Goal: Use online tool/utility: Use online tool/utility

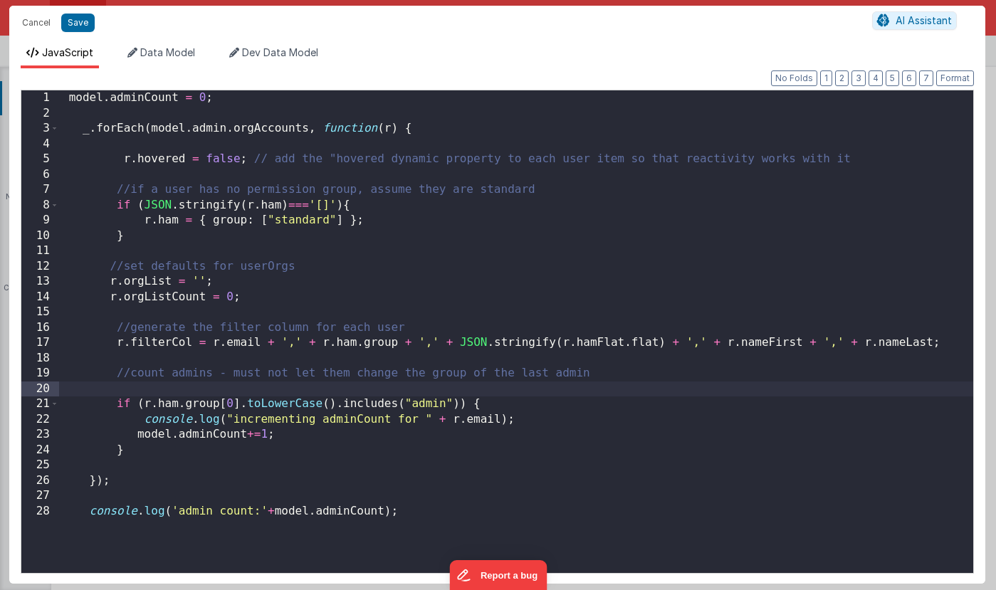
scroll to position [52, 0]
click at [40, 21] on button "Cancel" at bounding box center [36, 23] width 43 height 20
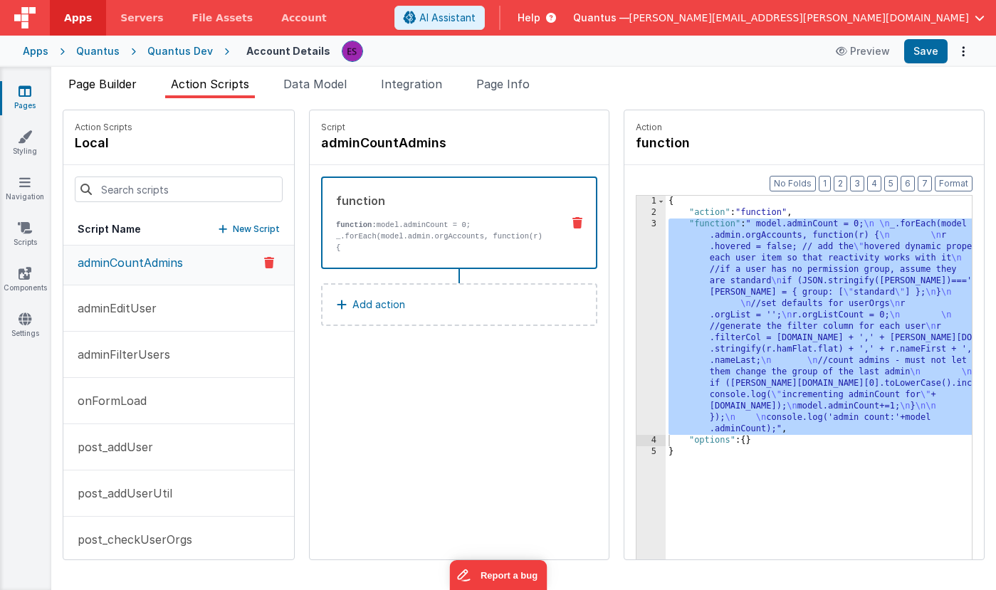
click at [90, 79] on span "Page Builder" at bounding box center [102, 84] width 68 height 14
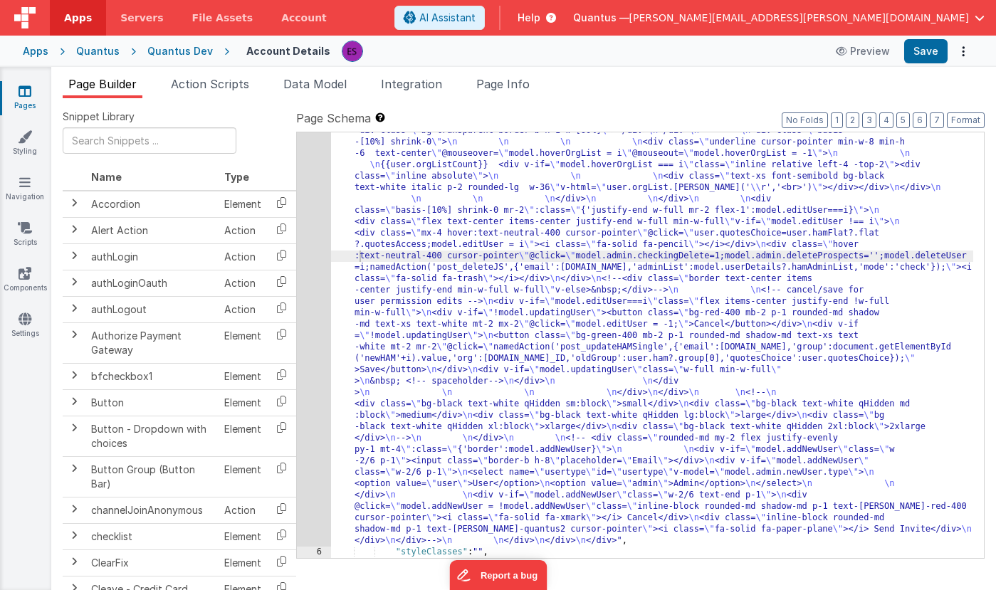
click at [357, 282] on div ""html" : "<!-- User Management Modal--> \n\n <div v-if= \" model.admin \" > \n\…" at bounding box center [652, 167] width 642 height 1633
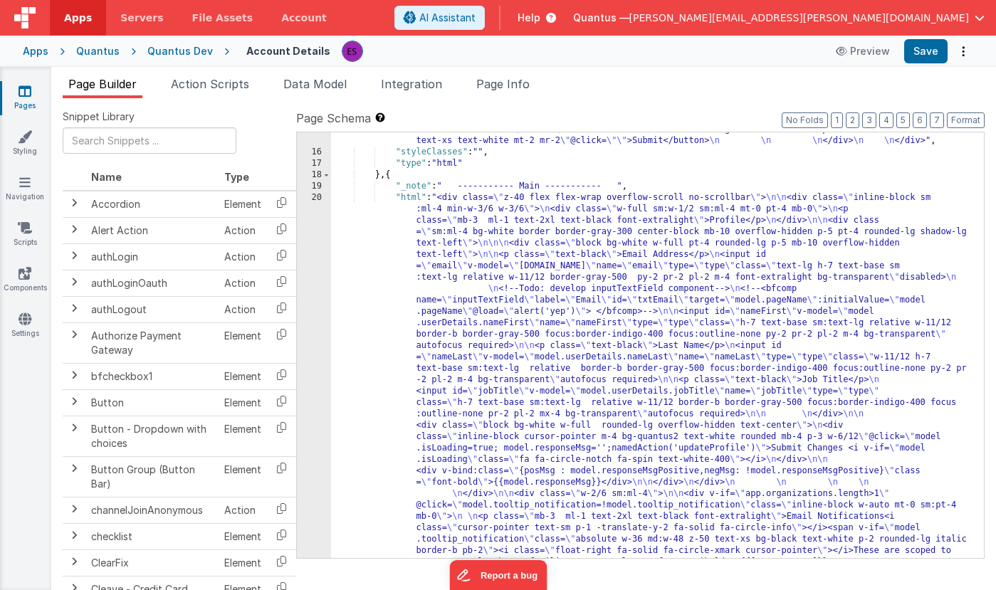
scroll to position [2091, 0]
click at [354, 297] on div ""html" : "<!-- Add User Modal--> \n <div v-if= \" model.addUser===1 \" class= \…" at bounding box center [652, 469] width 642 height 1644
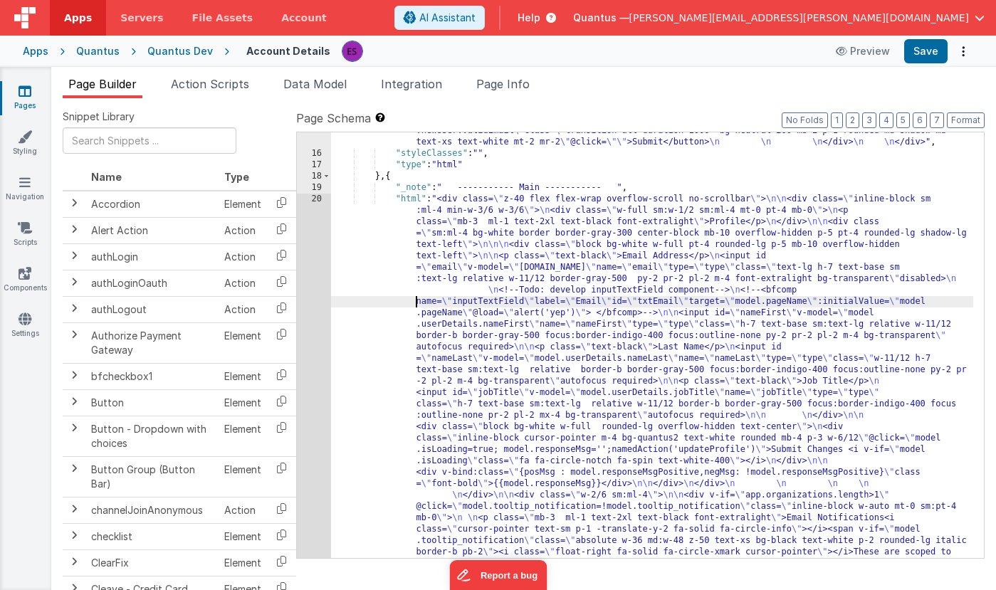
click at [313, 301] on div "15 16 17 18 19 20 21 22 23 24 25 26" at bounding box center [314, 469] width 34 height 1644
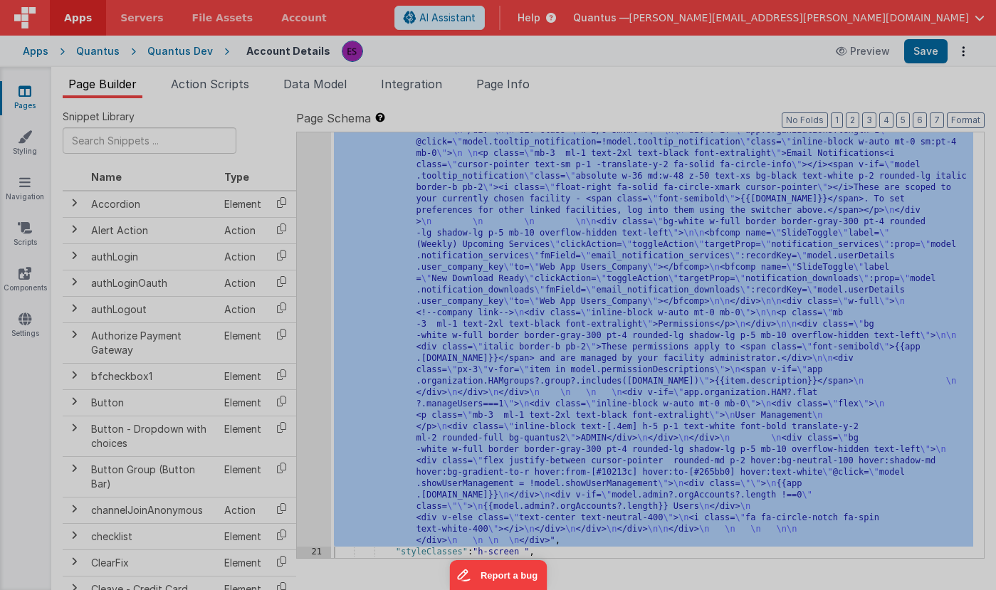
scroll to position [2456, 0]
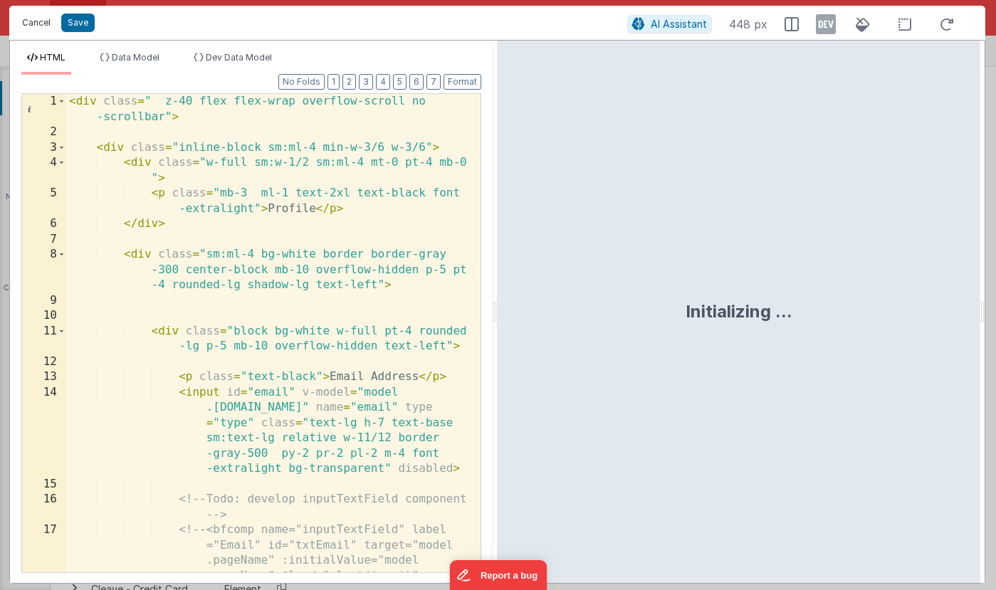
click at [41, 21] on button "Cancel" at bounding box center [36, 23] width 43 height 20
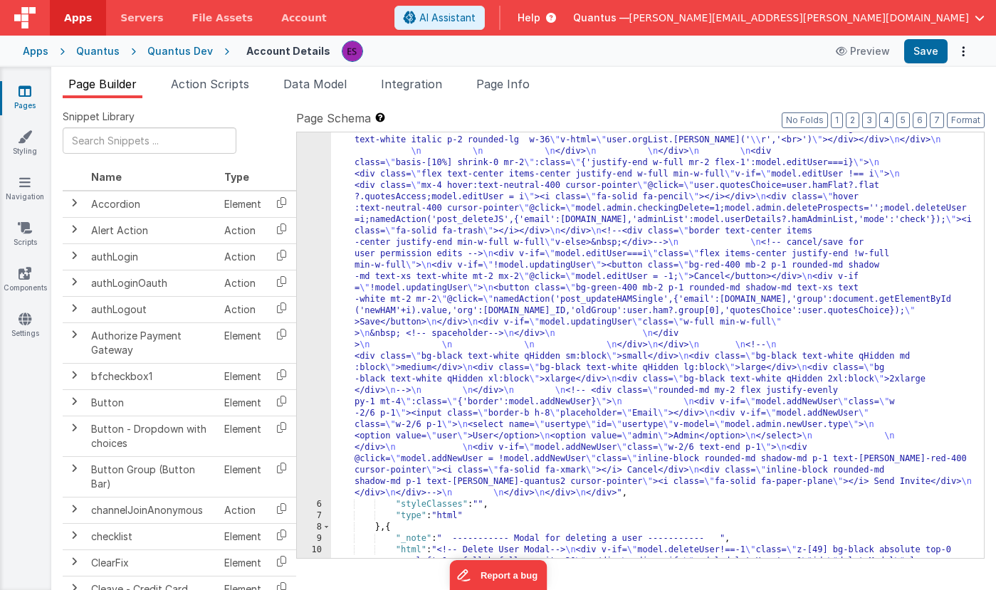
scroll to position [0, 0]
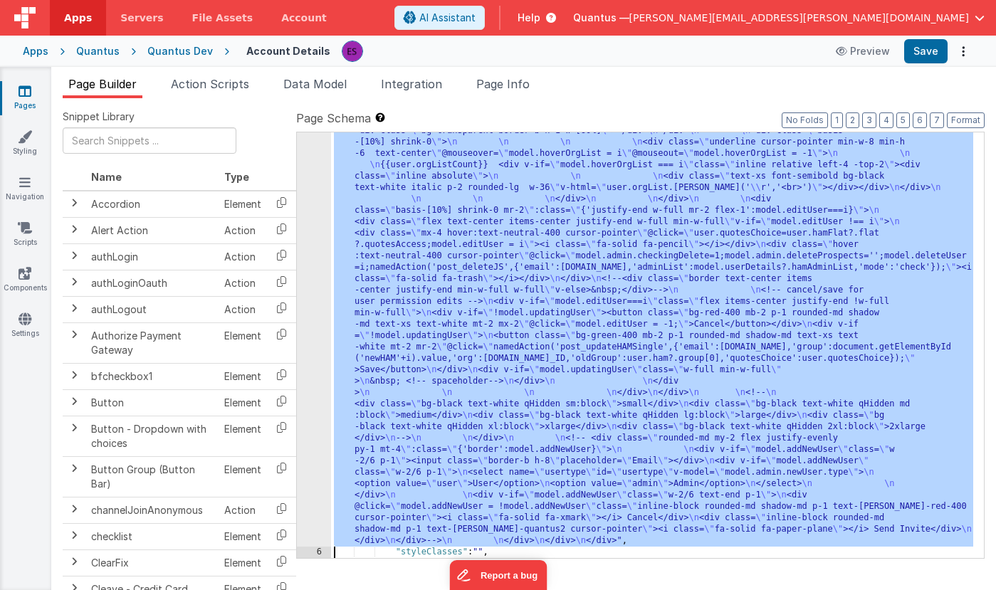
click at [313, 312] on div "5 6 7 8 9 10 11 12 13 14 15 16 17 18 19 20 21 22 23 24 25 26" at bounding box center [314, 167] width 34 height 1633
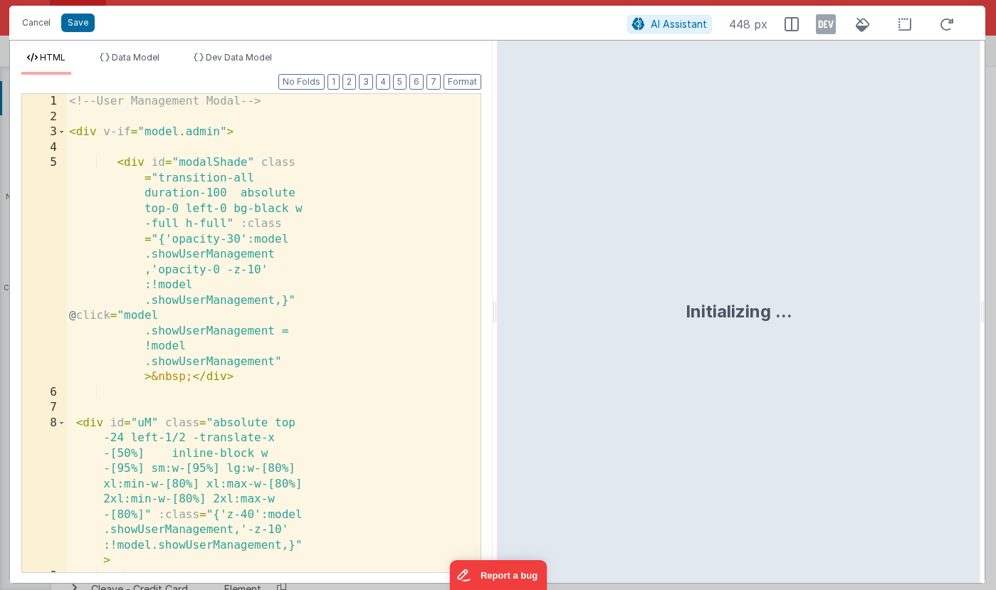
scroll to position [827, 0]
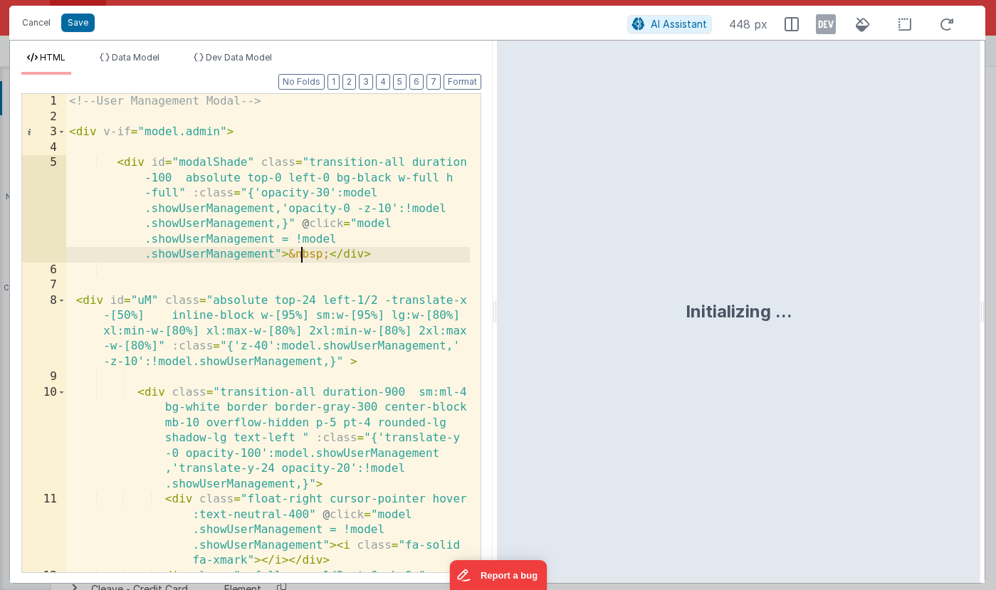
click at [300, 251] on div "<!-- User Management Modal --> < div v-if = "model.admin" > < div id = "modalSh…" at bounding box center [268, 348] width 404 height 509
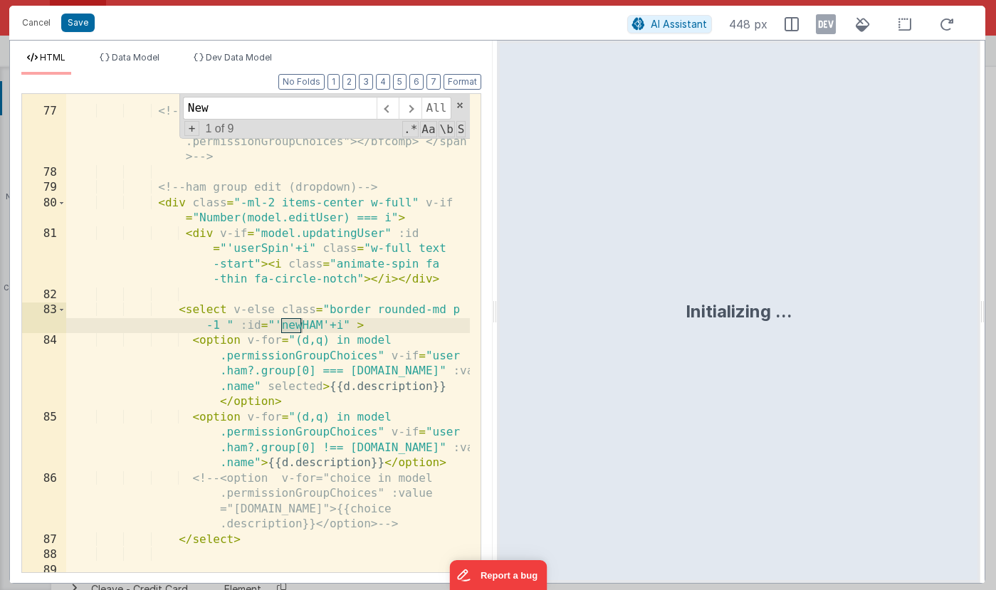
scroll to position [2653, 0]
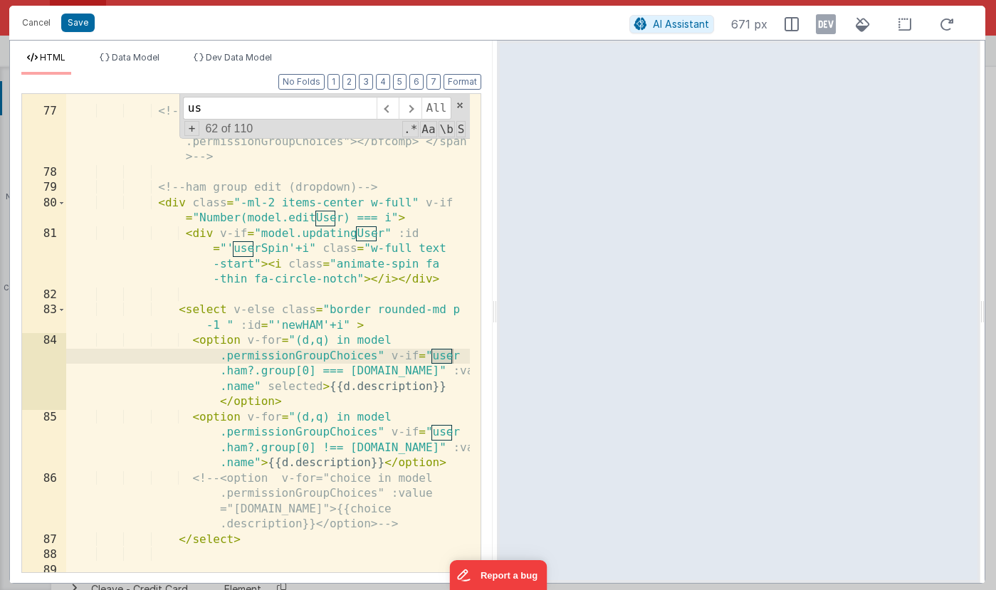
type input "u"
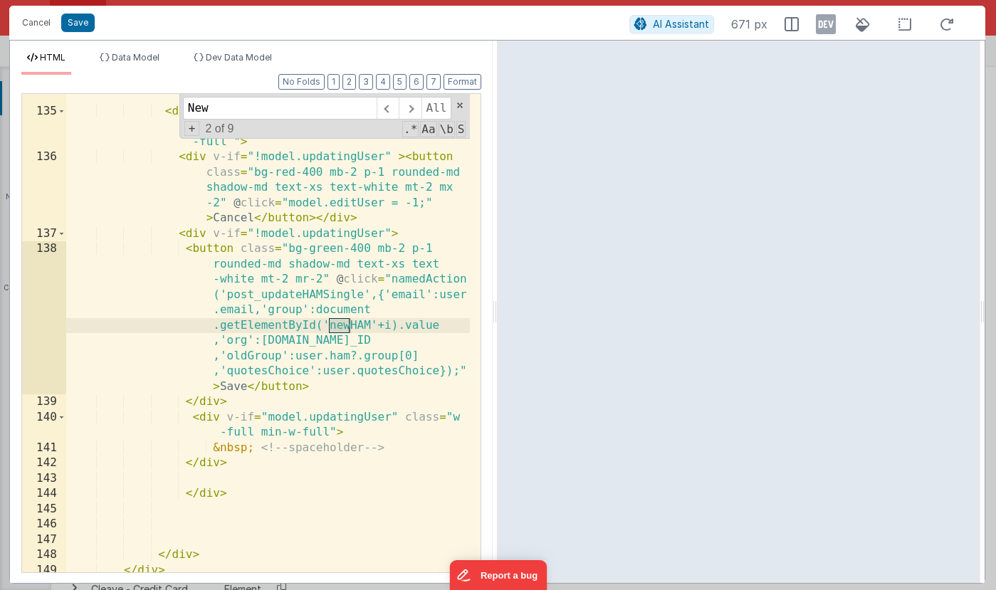
scroll to position [4383, 0]
click at [458, 105] on span at bounding box center [460, 105] width 10 height 10
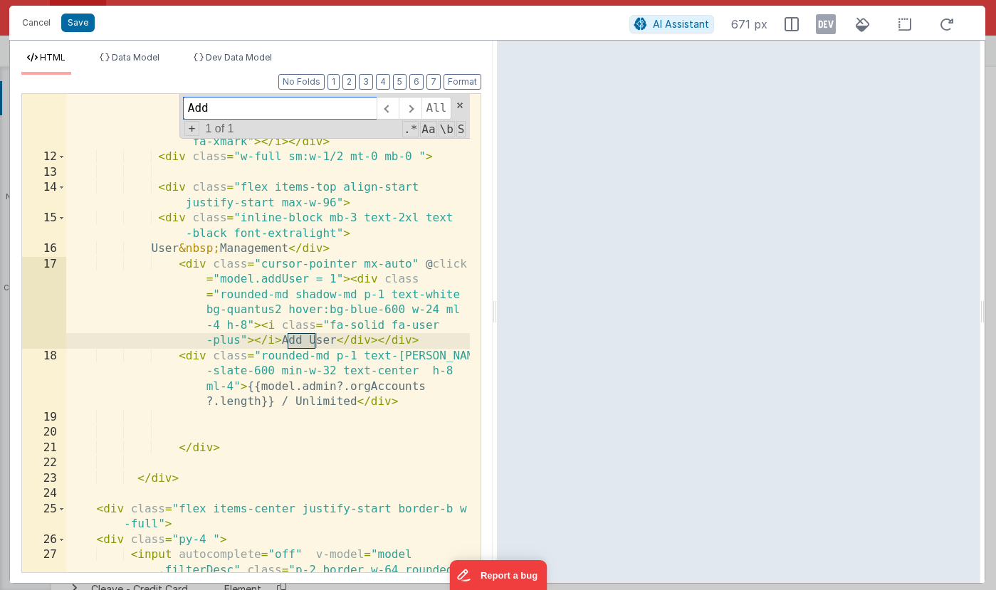
scroll to position [419, 0]
click at [141, 332] on div "< div class = "float-right cursor-pointer hover :text-neutral-400" @ click = "m…" at bounding box center [268, 381] width 404 height 616
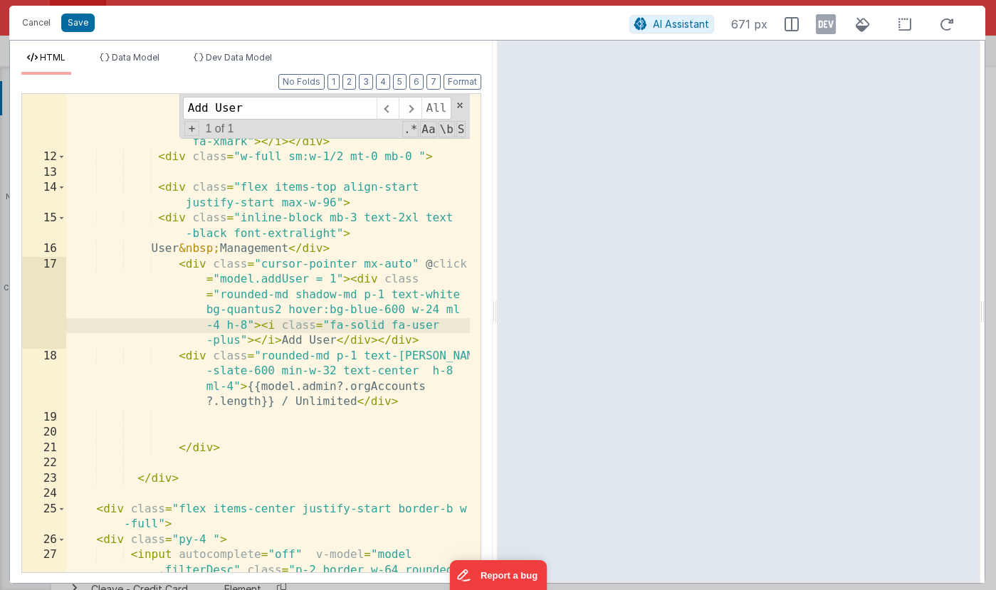
click at [248, 325] on div "< div class = "float-right cursor-pointer hover :text-neutral-400" @ click = "m…" at bounding box center [268, 381] width 404 height 616
click at [353, 275] on div "< div class = "float-right cursor-pointer hover :text-neutral-400" @ click = "m…" at bounding box center [268, 381] width 404 height 616
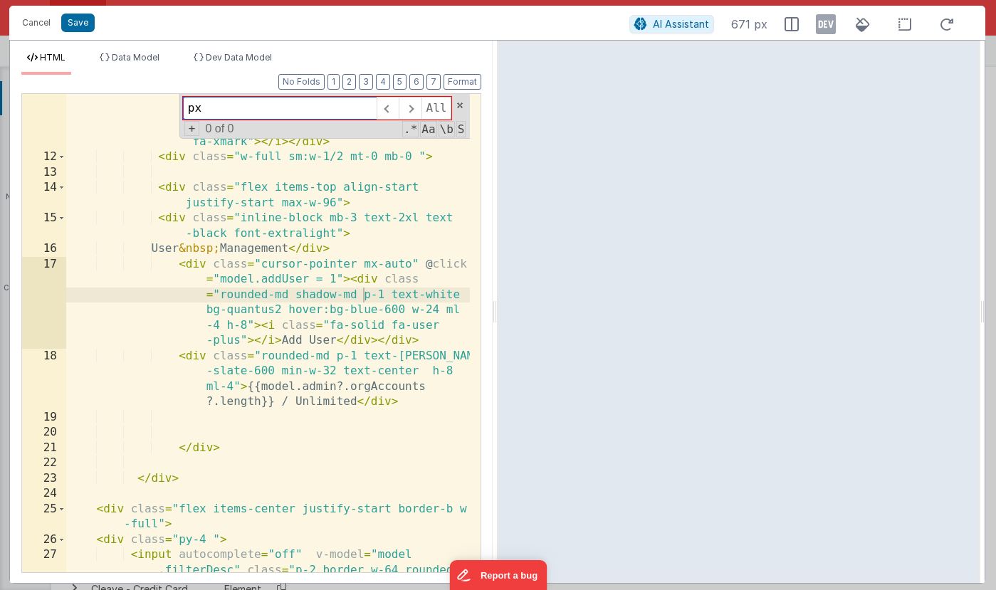
type input "px"
click at [247, 327] on div "< div class = "float-right cursor-pointer hover :text-neutral-400" @ click = "m…" at bounding box center [268, 381] width 404 height 616
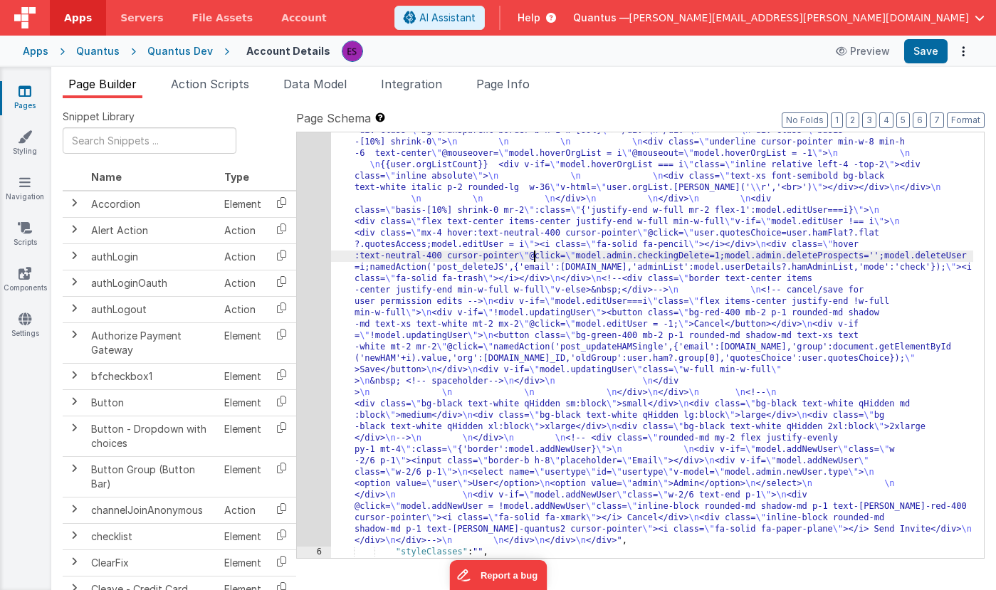
click at [533, 252] on div ""html" : "<!-- User Management Modal--> \n\n <div v-if= \" model.admin \" > \n\…" at bounding box center [652, 167] width 642 height 1633
click at [404, 260] on div ""html" : "<!-- User Management Modal--> \n\n <div v-if= \" model.admin \" > \n\…" at bounding box center [652, 167] width 642 height 1633
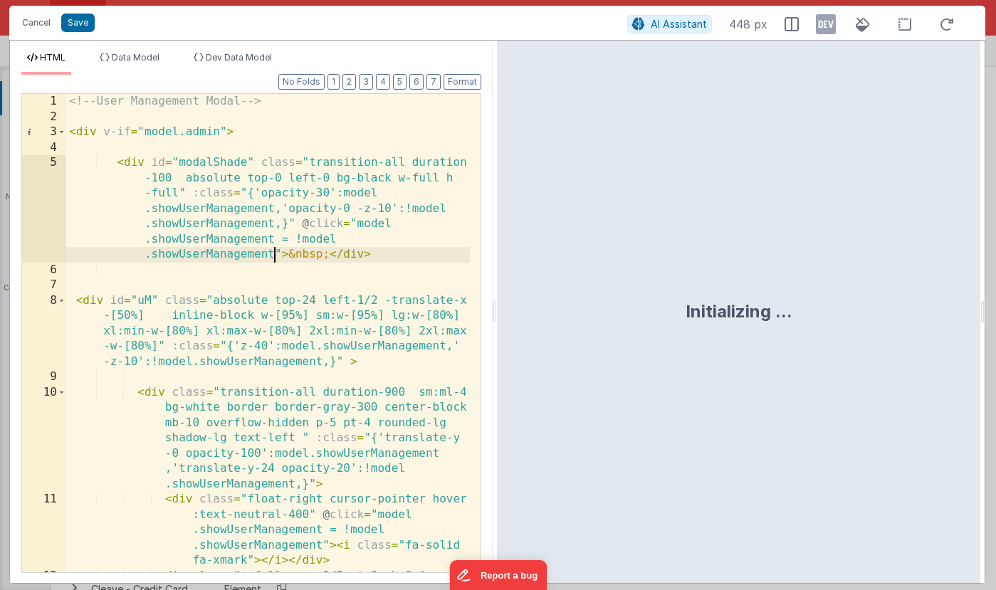
click at [273, 253] on div "<!-- User Management Modal --> < div v-if = "model.admin" > < div id = "modalSh…" at bounding box center [268, 348] width 404 height 509
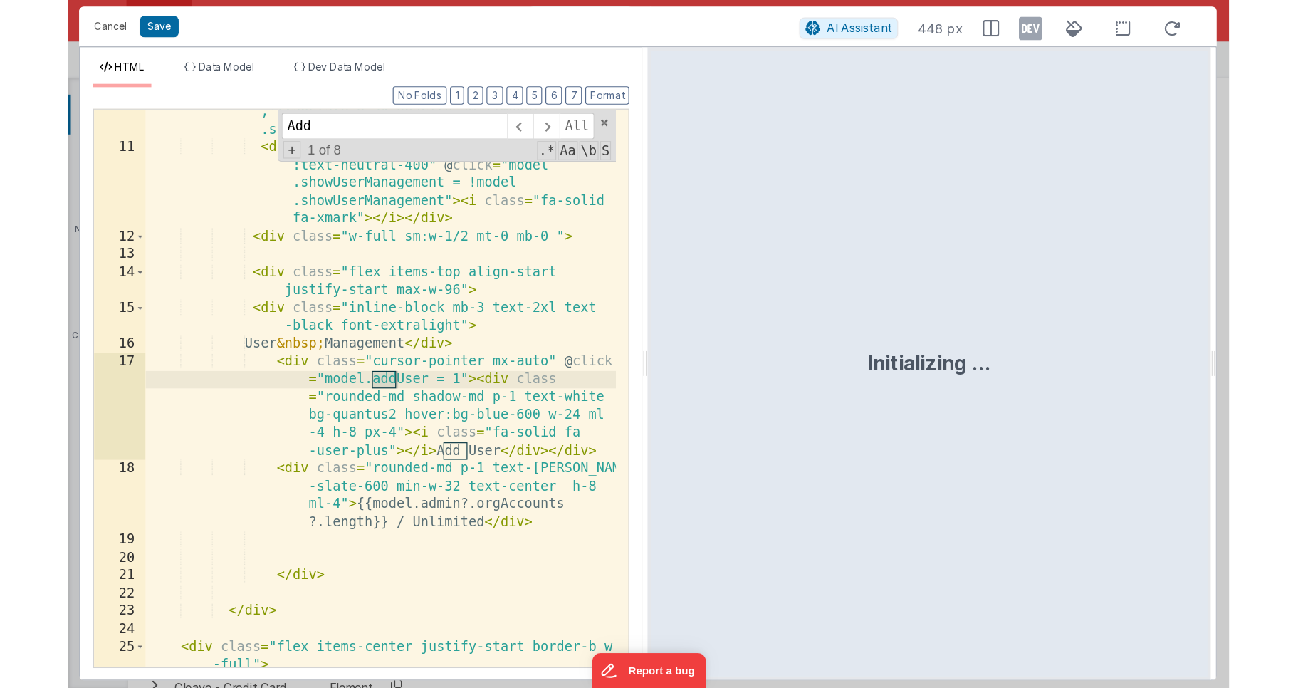
scroll to position [373, 0]
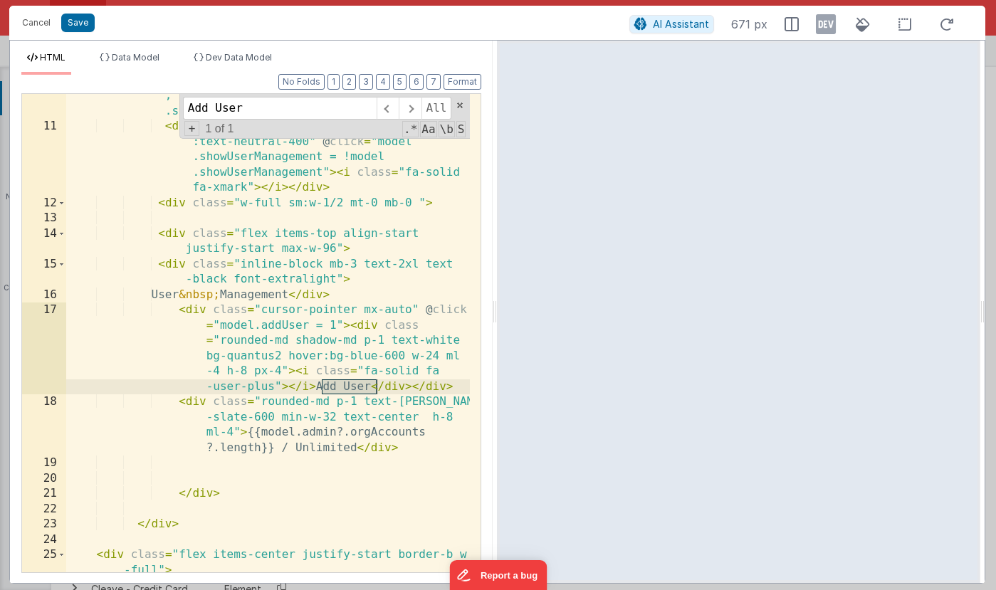
type input "Add User"
click at [392, 382] on div "< div class = "transition-all duration-900 sm:ml-4 bg-white border border-gray-…" at bounding box center [268, 312] width 404 height 601
click at [281, 372] on div "< div class = "transition-all duration-900 sm:ml-4 bg-white border border-gray-…" at bounding box center [268, 312] width 404 height 601
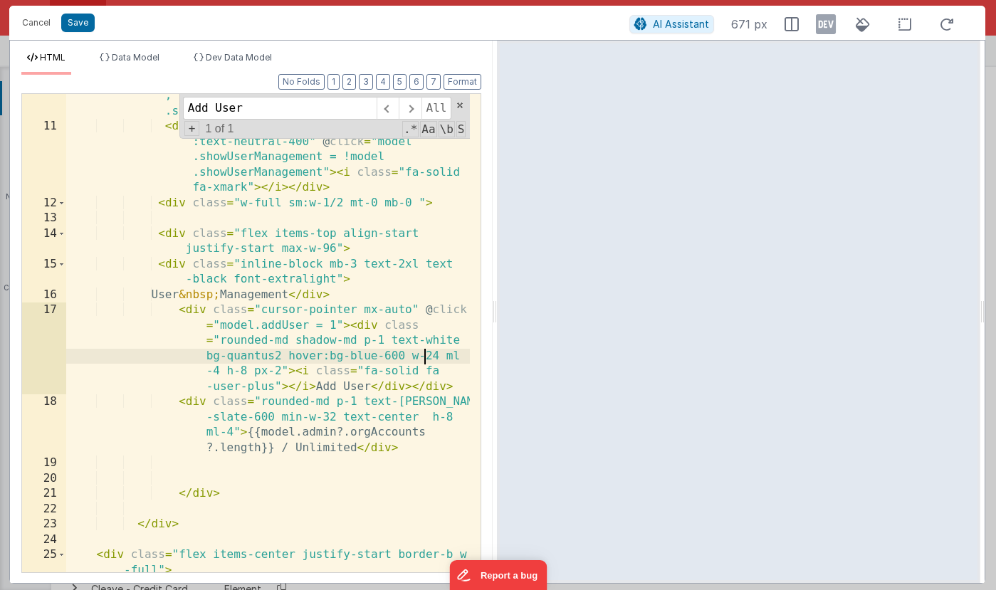
click at [426, 356] on div "< div class = "transition-all duration-900 sm:ml-4 bg-white border border-gray-…" at bounding box center [268, 312] width 404 height 601
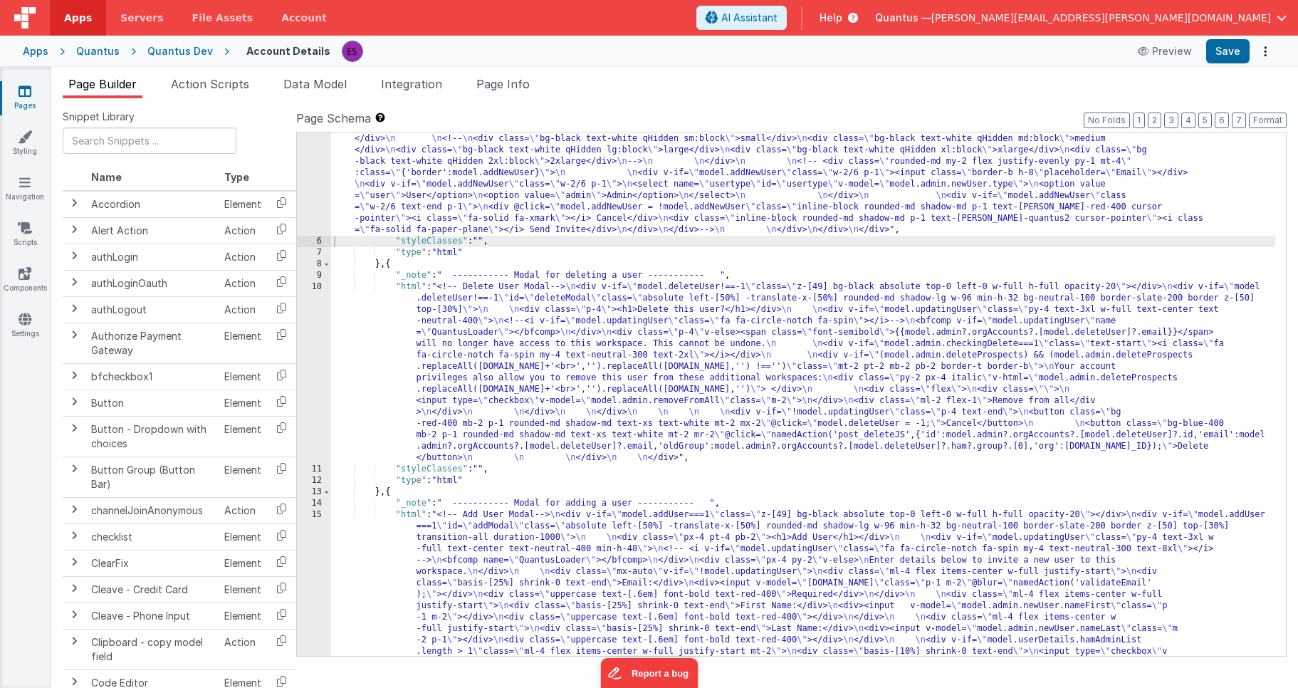
scroll to position [651, 0]
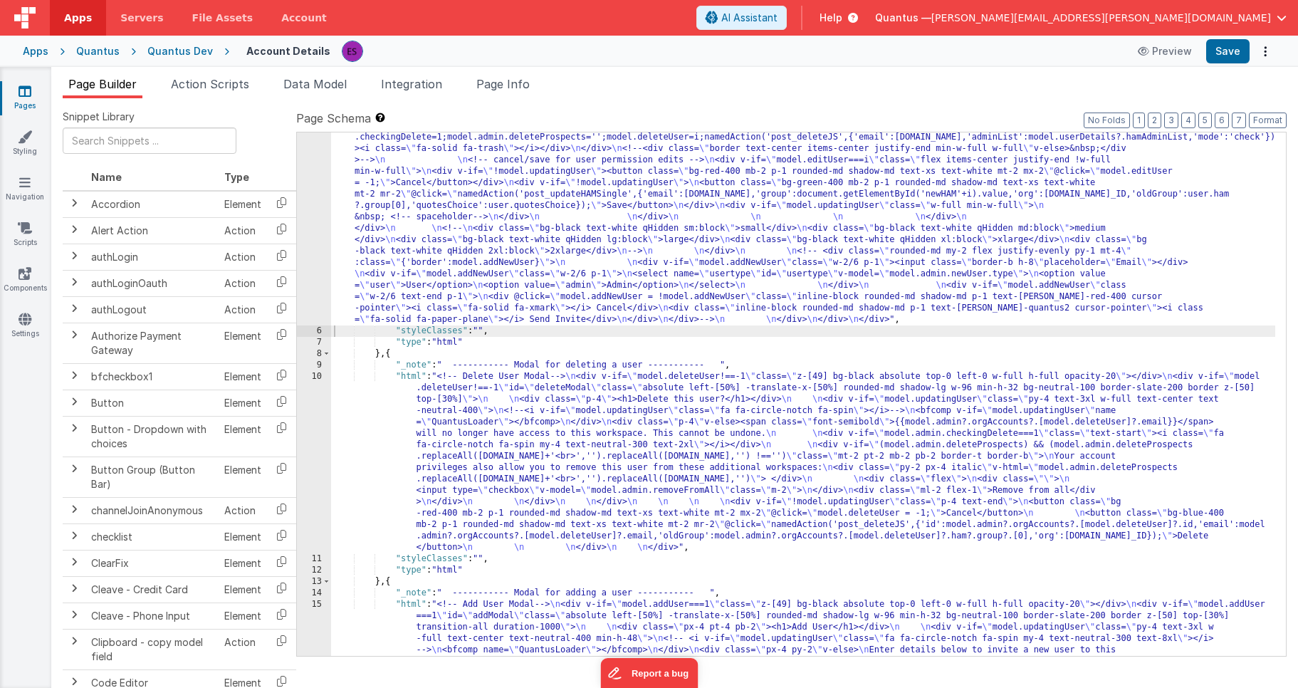
click at [363, 226] on div ""html" : "<!-- User Management Modal--> \n\n <div v-if= \" model.admin \" > \n\…" at bounding box center [803, 353] width 944 height 1651
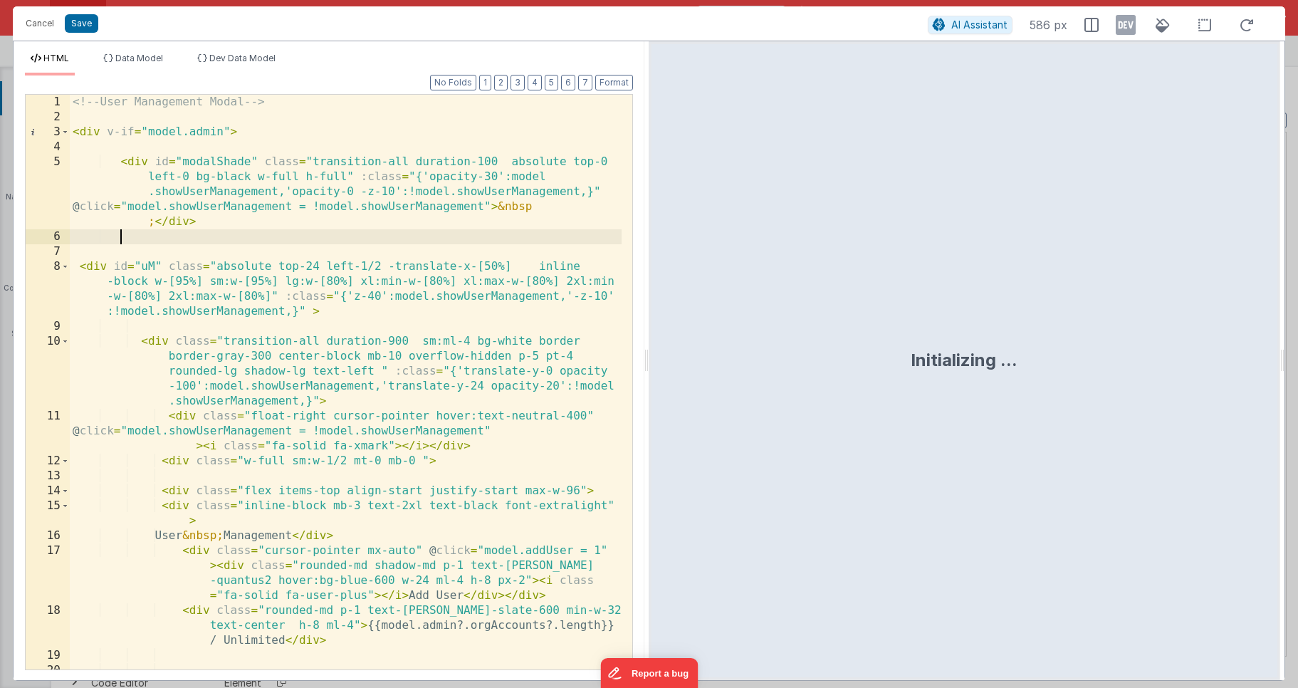
click at [317, 233] on div "<!-- User Management Modal --> < div v-if = "model.admin" > < div id = "modalSh…" at bounding box center [346, 397] width 552 height 604
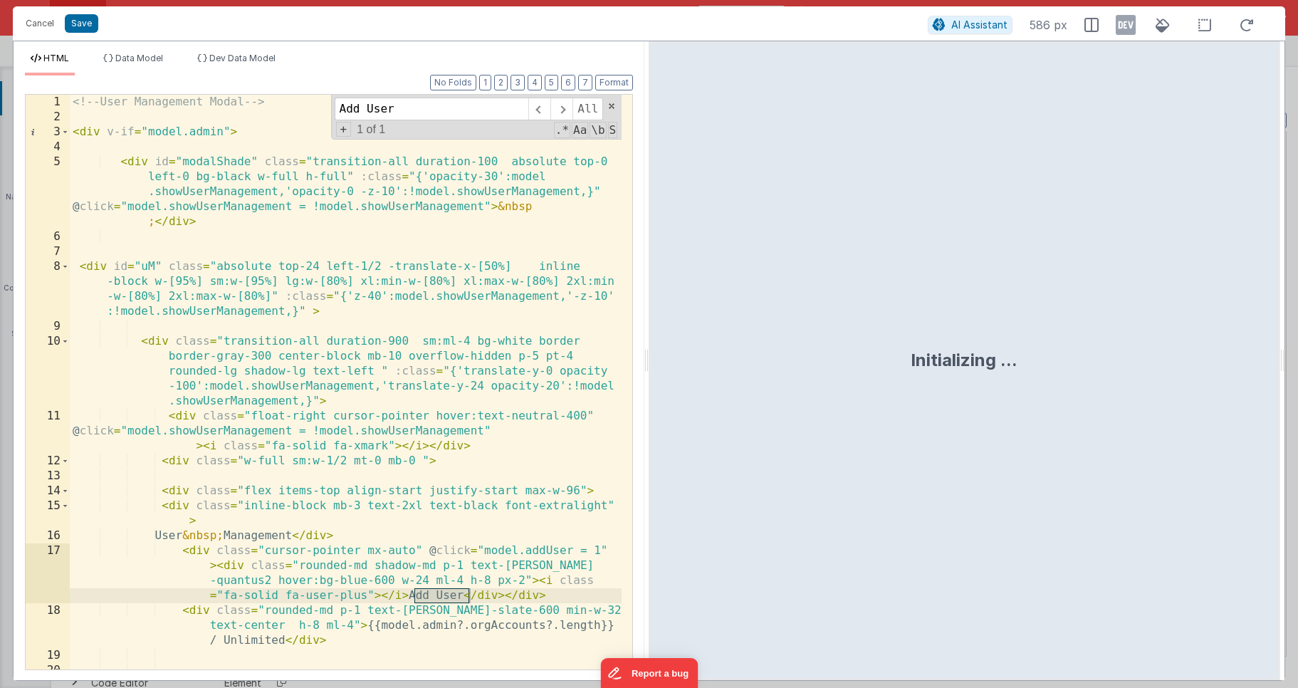
type input "Add User"
click at [522, 579] on div "<!-- User Management Modal --> < div v-if = "model.admin" > < div id = "modalSh…" at bounding box center [346, 397] width 552 height 604
drag, startPoint x: 428, startPoint y: 580, endPoint x: 414, endPoint y: 580, distance: 14.2
click at [414, 580] on div "<!-- User Management Modal --> < div v-if = "model.admin" > < div id = "modalSh…" at bounding box center [346, 397] width 552 height 604
click at [995, 21] on icon at bounding box center [1125, 25] width 20 height 23
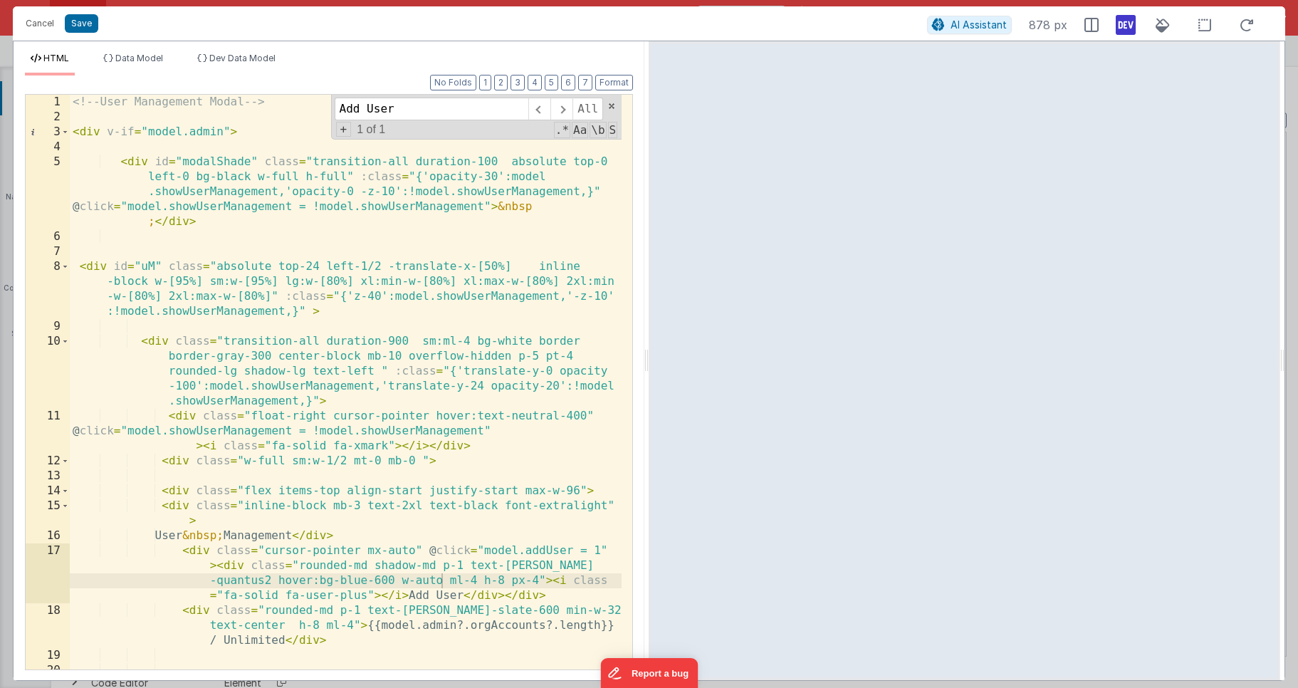
click at [438, 580] on div "<!-- User Management Modal --> < div v-if = "model.admin" > < div id = "modalSh…" at bounding box center [346, 397] width 552 height 604
drag, startPoint x: 441, startPoint y: 579, endPoint x: 416, endPoint y: 579, distance: 24.2
click at [416, 579] on div "<!-- User Management Modal --> < div v-if = "model.admin" > < div id = "modalSh…" at bounding box center [346, 397] width 552 height 604
click at [521, 580] on div "<!-- User Management Modal --> < div v-if = "model.admin" > < div id = "modalSh…" at bounding box center [346, 397] width 552 height 604
drag, startPoint x: 429, startPoint y: 579, endPoint x: 413, endPoint y: 581, distance: 16.4
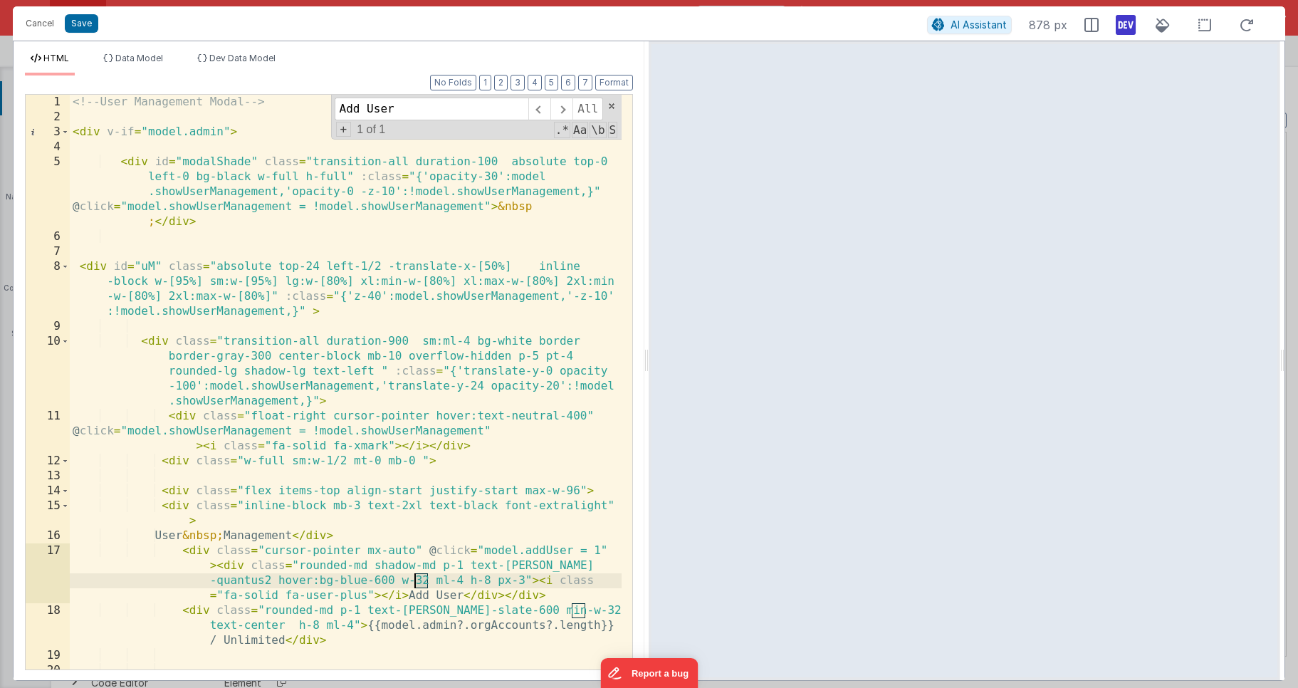
click at [413, 581] on div "<!-- User Management Modal --> < div v-if = "model.admin" > < div id = "modalSh…" at bounding box center [346, 397] width 552 height 604
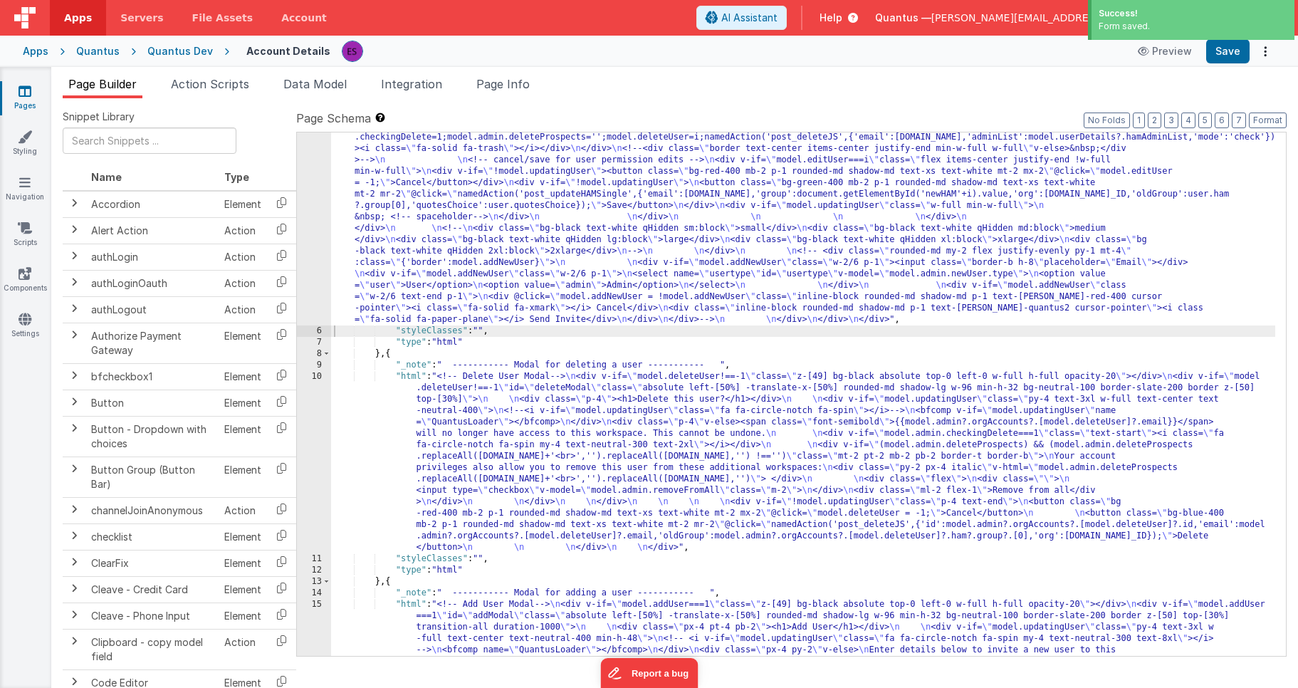
drag, startPoint x: 300, startPoint y: 88, endPoint x: 356, endPoint y: 116, distance: 62.4
click at [300, 90] on span "Data Model" at bounding box center [314, 84] width 63 height 14
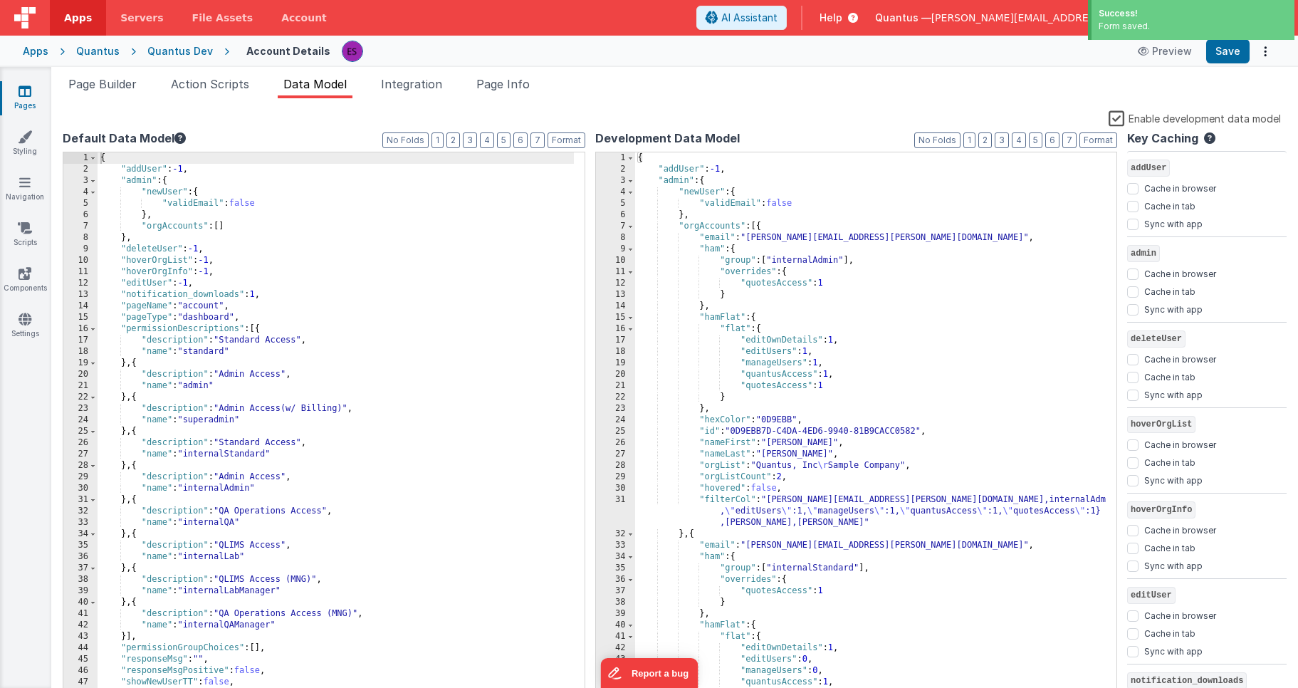
click at [995, 118] on label "Enable development data model" at bounding box center [1194, 118] width 172 height 16
click at [0, 0] on input "Enable development data model" at bounding box center [0, 0] width 0 height 0
